Goal: Transaction & Acquisition: Purchase product/service

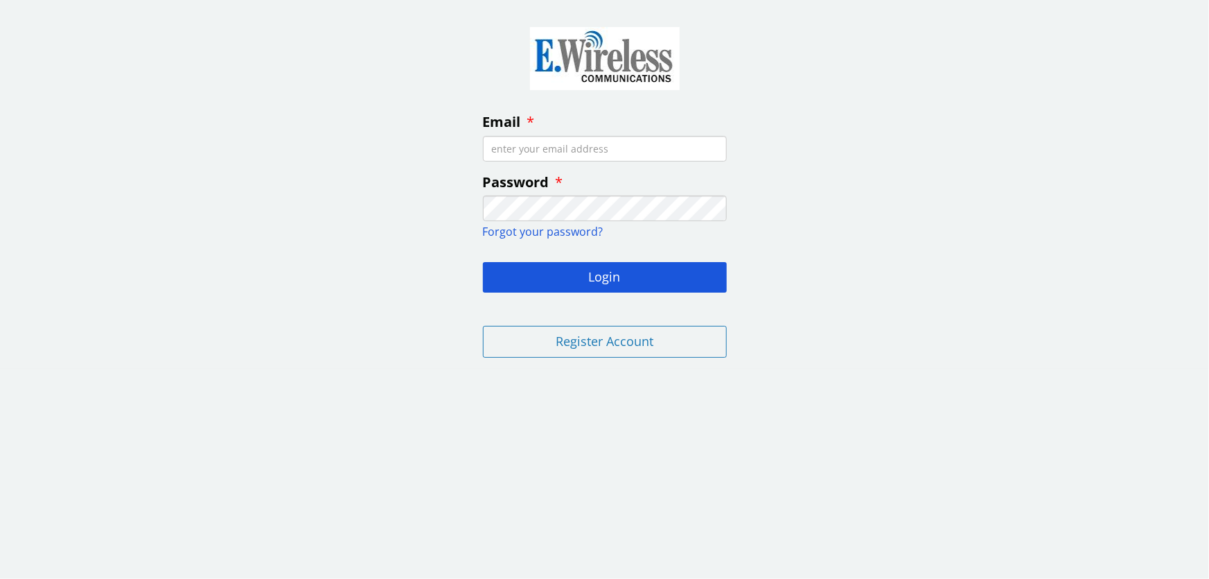
click at [603, 153] on input "Email" at bounding box center [605, 149] width 244 height 26
type input "[EMAIL_ADDRESS][DOMAIN_NAME]"
click at [592, 222] on fieldset "Email [EMAIL_ADDRESS][DOMAIN_NAME] Password Forgot your password? Login Registe…" at bounding box center [605, 189] width 266 height 358
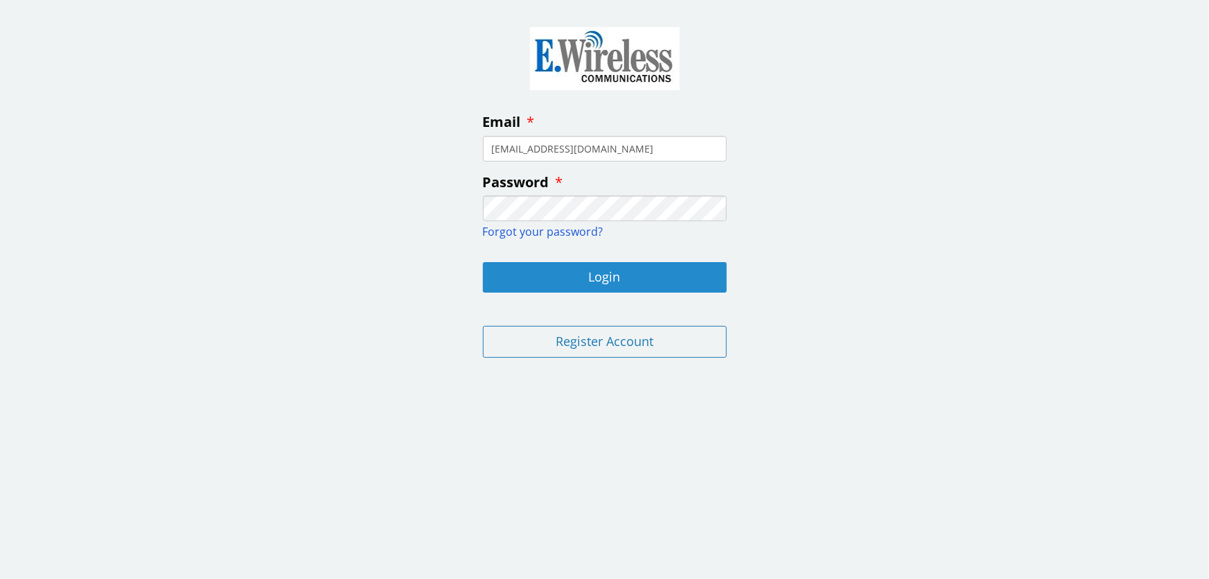
click at [633, 277] on button "Login" at bounding box center [605, 277] width 244 height 30
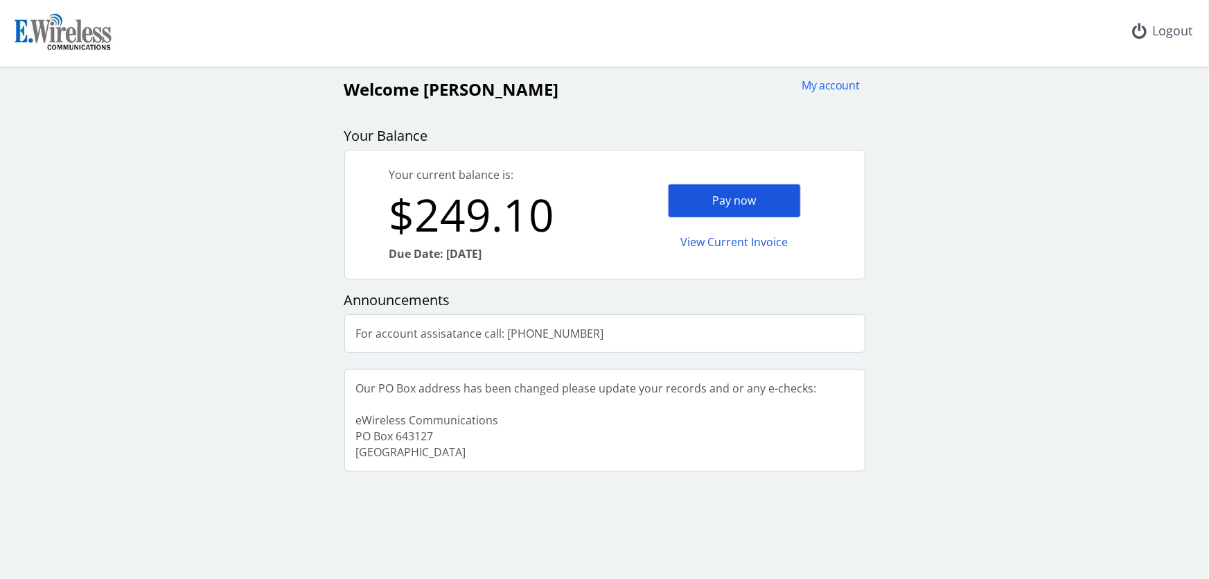
click at [742, 202] on div "Pay now" at bounding box center [734, 201] width 133 height 34
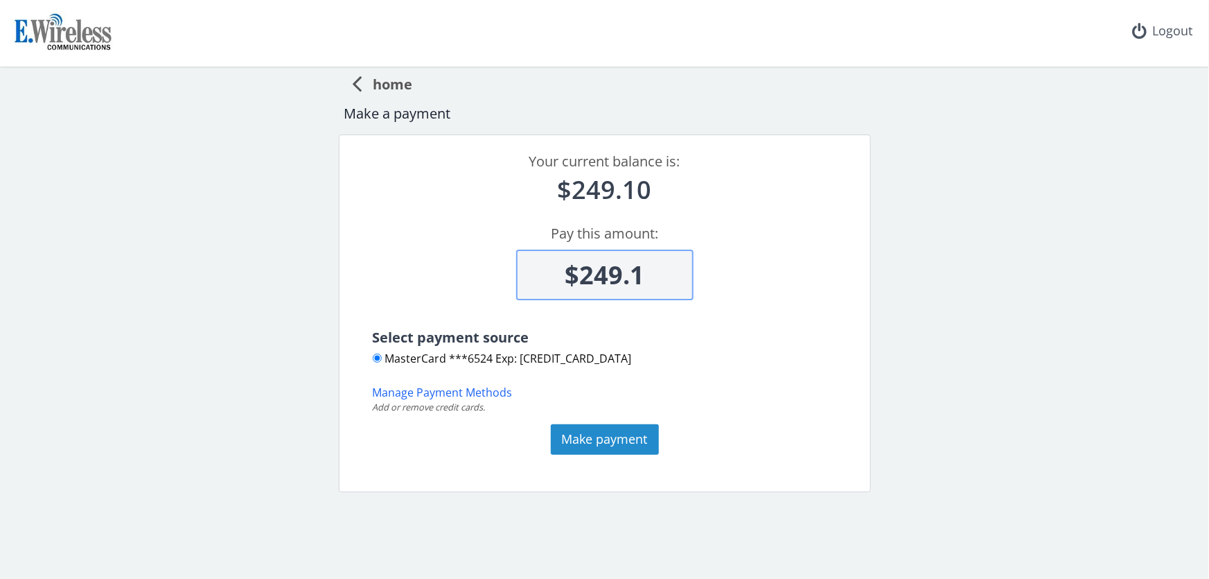
click at [613, 437] on button "Make payment" at bounding box center [605, 439] width 108 height 30
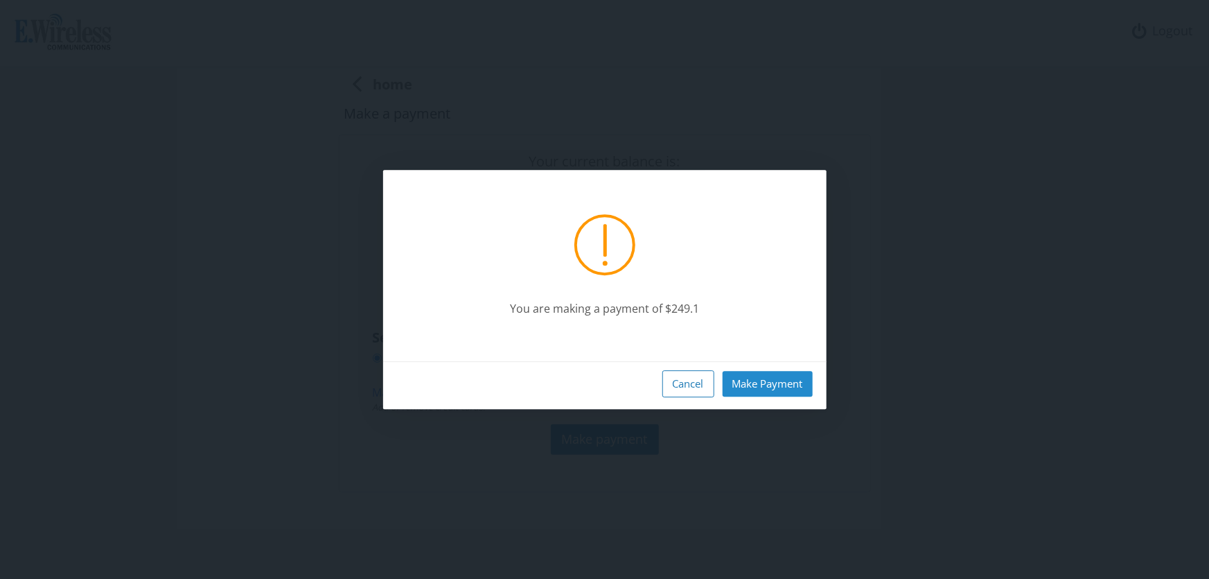
click at [762, 391] on button "Make Payment" at bounding box center [768, 384] width 90 height 26
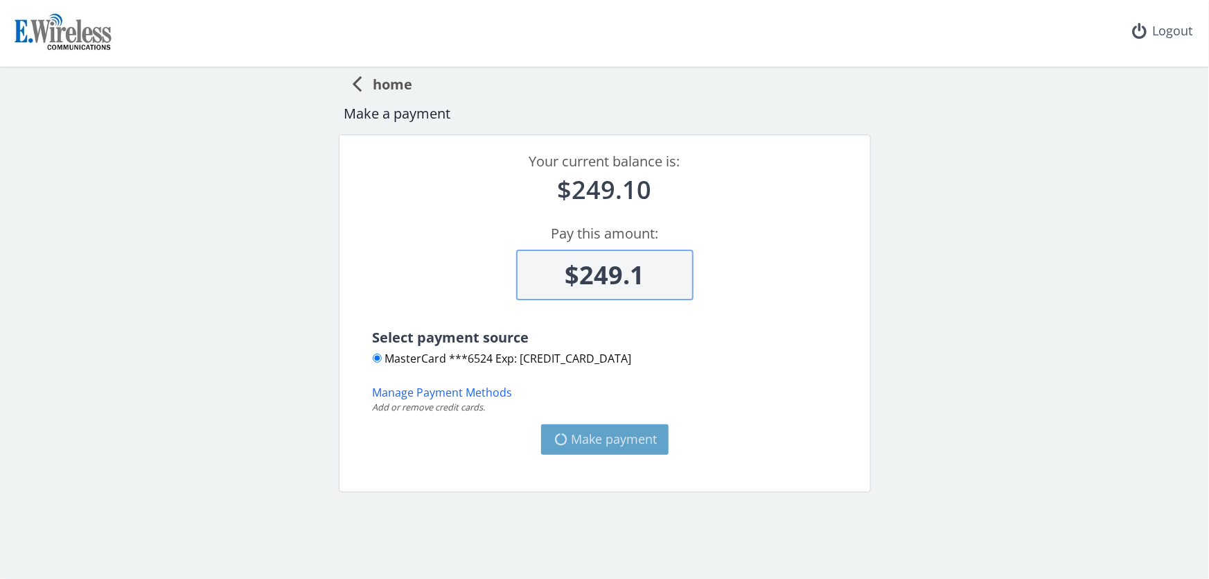
type input "$0"
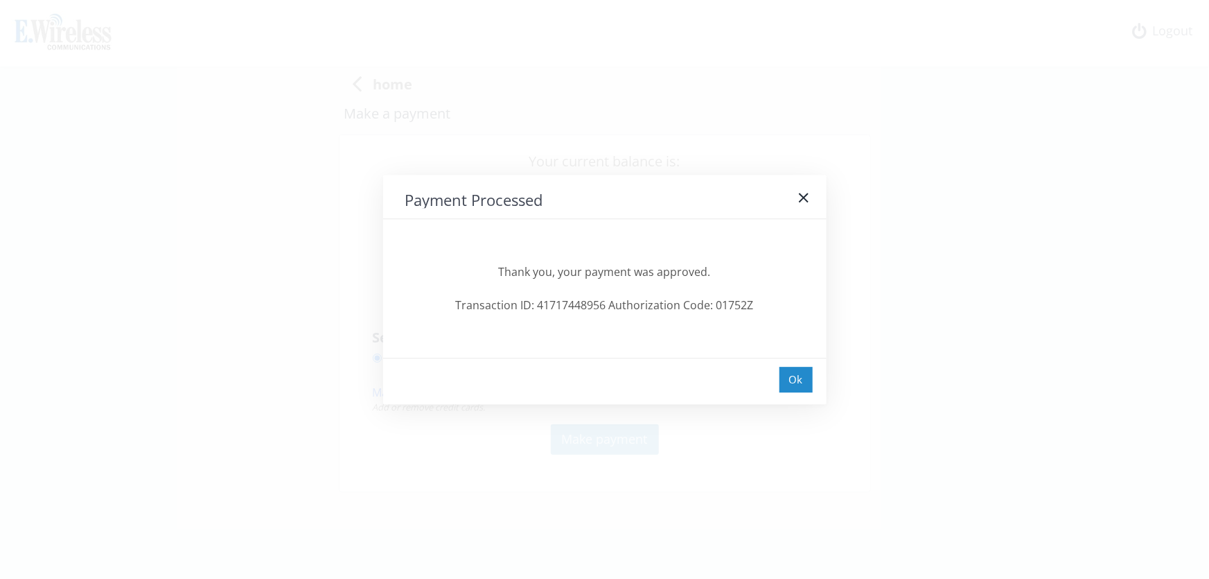
click at [801, 374] on div "Ok" at bounding box center [796, 380] width 33 height 26
